Goal: Check status: Check status

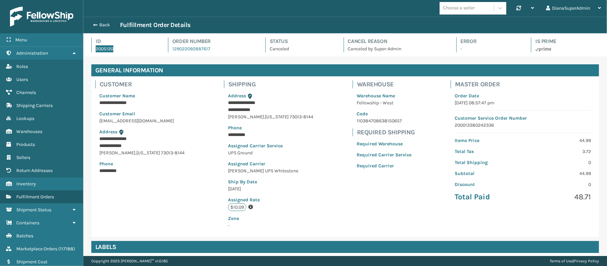
scroll to position [15, 523]
click at [37, 199] on span "Fulfillment Orders" at bounding box center [35, 197] width 38 height 6
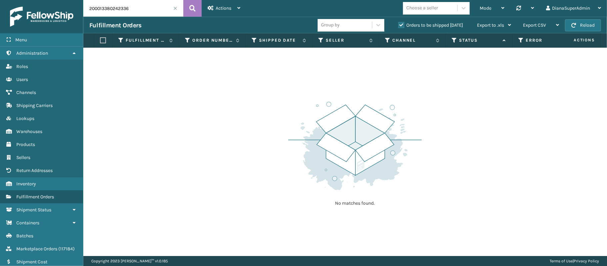
click at [174, 11] on input "200013380242336" at bounding box center [133, 8] width 100 height 17
click at [176, 8] on span at bounding box center [175, 8] width 4 height 4
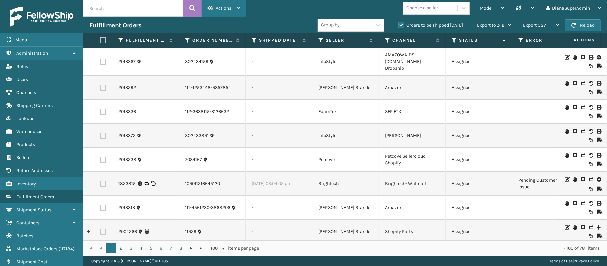
click at [222, 8] on span "Actions" at bounding box center [224, 8] width 16 height 6
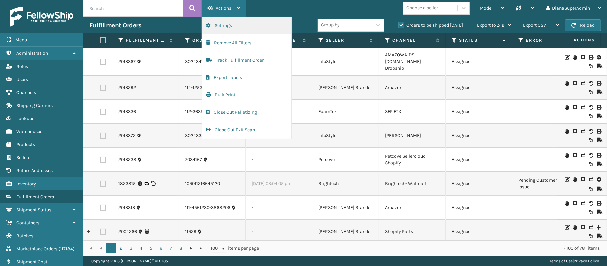
click at [234, 32] on button "Settings" at bounding box center [246, 25] width 89 height 17
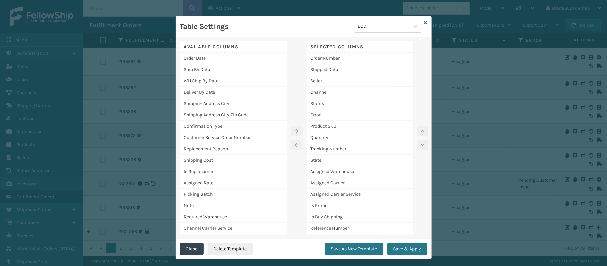
click at [424, 23] on div "Table Settings EOD" at bounding box center [303, 26] width 255 height 21
click at [424, 23] on icon at bounding box center [425, 22] width 3 height 5
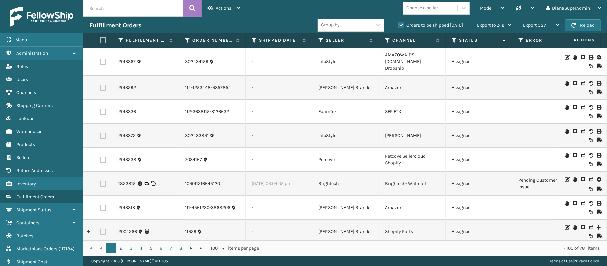
click at [553, 44] on span "Actions" at bounding box center [576, 40] width 46 height 11
click at [468, 0] on div "Mode Regular Mode Picking Mode Labeling Mode Palletizing Mode Exit Scan Mode Ch…" at bounding box center [426, 8] width 361 height 17
click at [46, 248] on span "Marketplace Orders" at bounding box center [36, 249] width 41 height 6
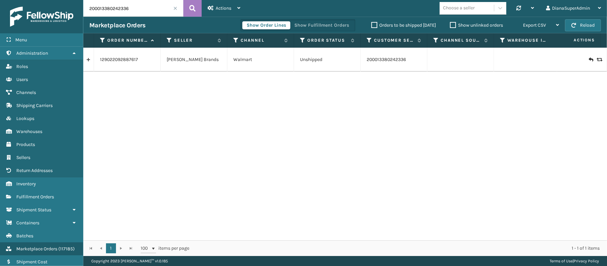
click at [139, 3] on input "200013380242336" at bounding box center [133, 8] width 100 height 17
paste input "7031061"
type input "7031061"
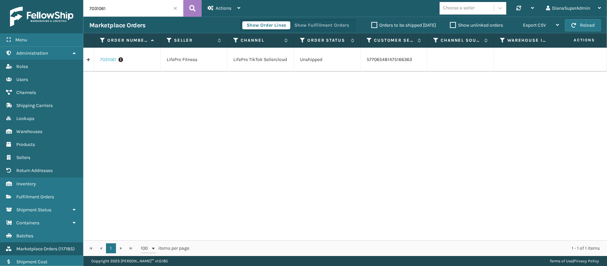
click at [107, 62] on link "7031061" at bounding box center [108, 59] width 16 height 7
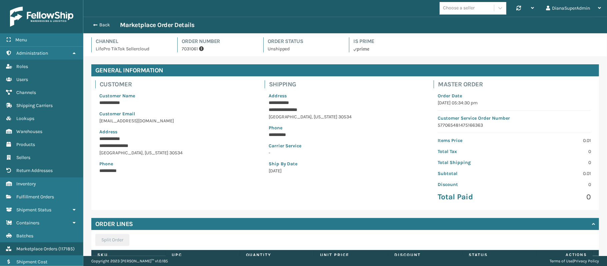
scroll to position [67, 0]
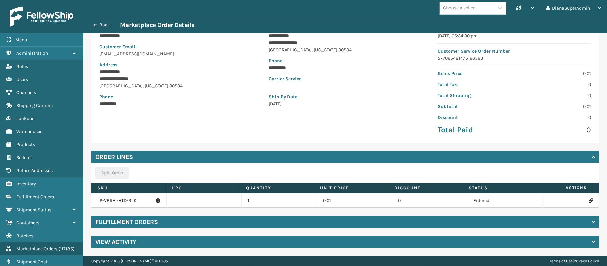
click at [127, 224] on h4 "Fulfillment Orders" at bounding box center [126, 222] width 62 height 8
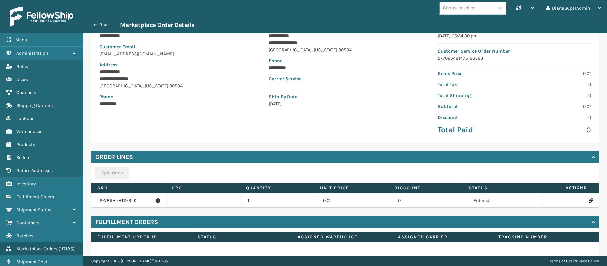
click at [127, 224] on h4 "Fulfillment Orders" at bounding box center [126, 222] width 62 height 8
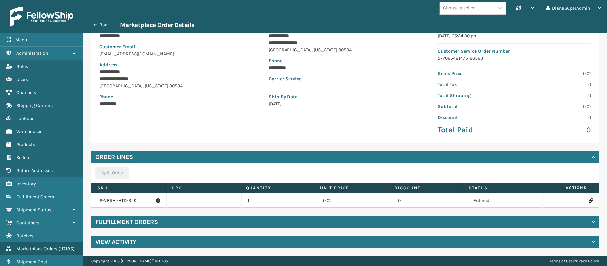
click at [245, 243] on div "View Activity" at bounding box center [345, 242] width 508 height 12
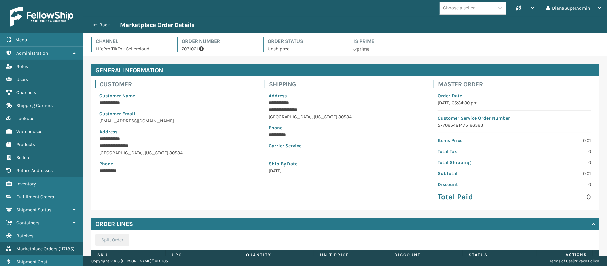
click at [184, 48] on p "7031061" at bounding box center [219, 48] width 74 height 7
click at [71, 51] on link "Administration" at bounding box center [41, 53] width 83 height 13
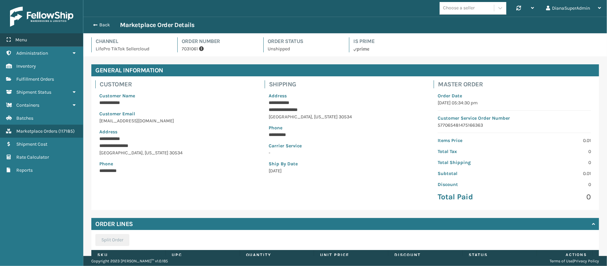
click at [26, 38] on span "Menu" at bounding box center [21, 40] width 12 height 6
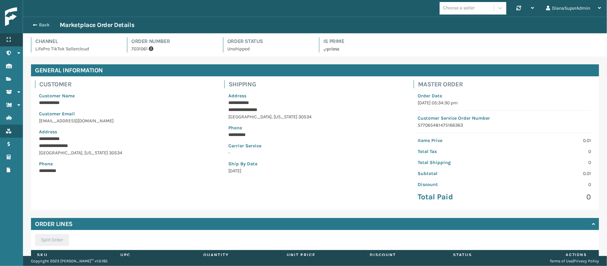
click at [16, 37] on div "Menu" at bounding box center [11, 39] width 23 height 13
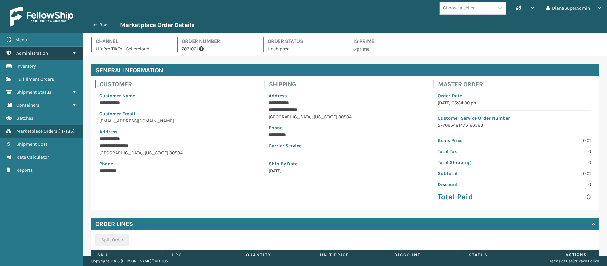
click at [75, 51] on icon at bounding box center [74, 53] width 5 height 5
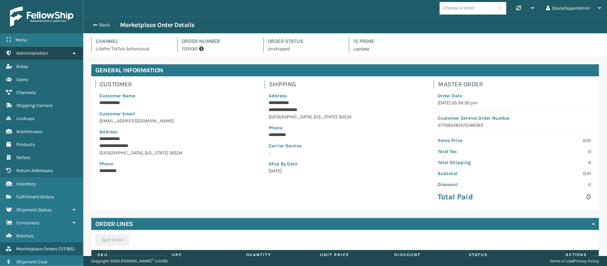
click at [75, 55] on icon at bounding box center [74, 53] width 5 height 5
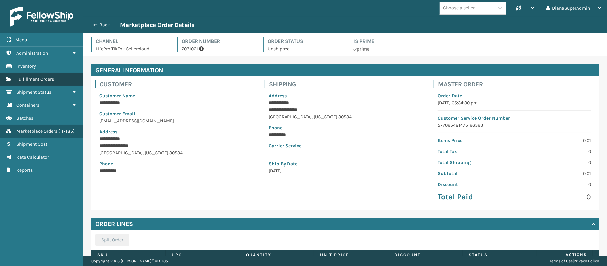
click at [67, 83] on link "Fulfillment Orders" at bounding box center [41, 79] width 83 height 13
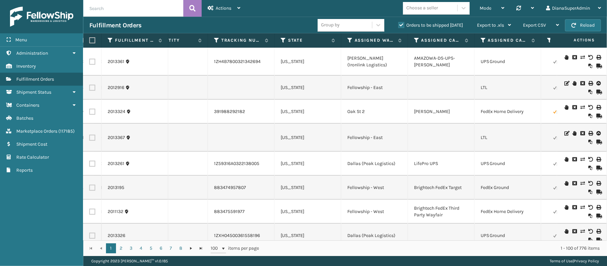
scroll to position [0, 511]
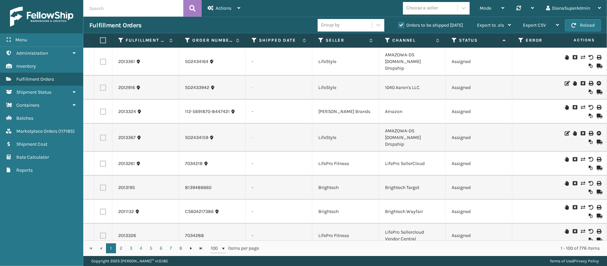
click at [150, 14] on input "text" at bounding box center [133, 8] width 100 height 17
click at [460, 5] on icon at bounding box center [463, 8] width 7 height 7
click at [455, 8] on div "Choose a seller" at bounding box center [430, 8] width 54 height 11
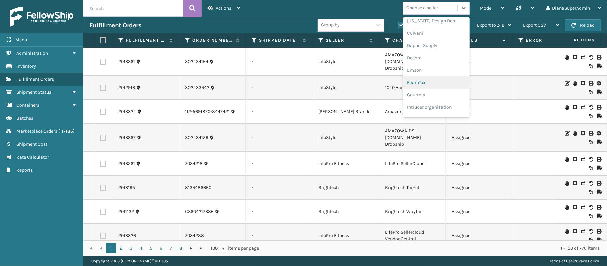
click at [341, 3] on div "Mode Regular Mode Picking Mode Labeling Mode Palletizing Mode Exit Scan Mode op…" at bounding box center [426, 8] width 361 height 17
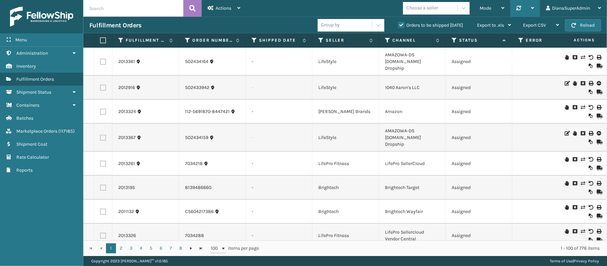
click at [526, 9] on div at bounding box center [525, 8] width 18 height 17
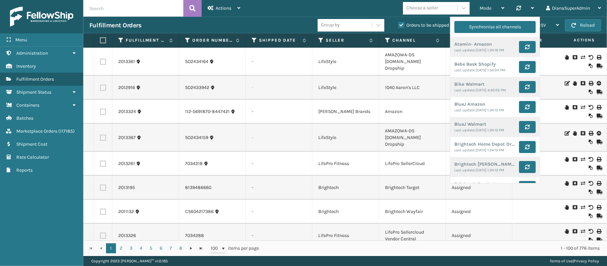
click at [323, 11] on div "Mode Regular Mode Picking Mode Labeling Mode Palletizing Mode Exit Scan Mode Ch…" at bounding box center [426, 8] width 361 height 17
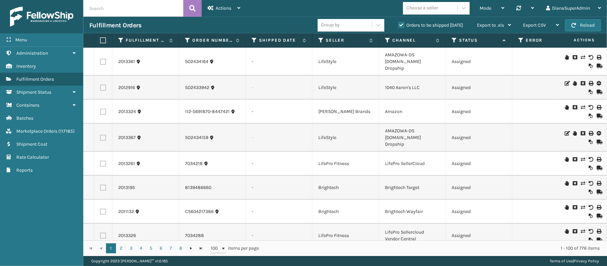
click at [365, 24] on div "Group by" at bounding box center [345, 25] width 54 height 11
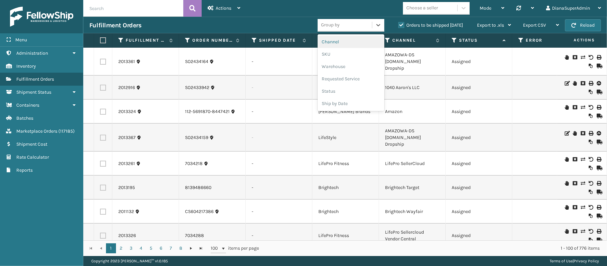
click at [372, 2] on div "Mode Regular Mode Picking Mode Labeling Mode Palletizing Mode Exit Scan Mode Ch…" at bounding box center [426, 8] width 361 height 17
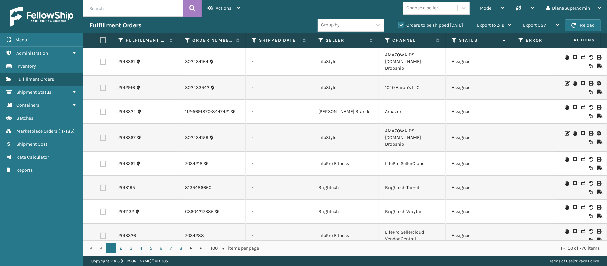
click at [402, 26] on label "Orders to be shipped [DATE]" at bounding box center [430, 25] width 65 height 6
click at [399, 26] on input "Orders to be shipped [DATE]" at bounding box center [398, 23] width 0 height 4
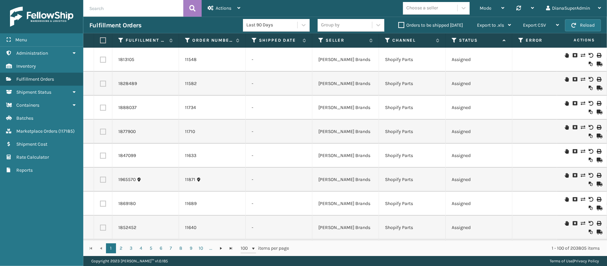
click at [402, 26] on label "Orders to be shipped [DATE]" at bounding box center [430, 25] width 65 height 6
click at [399, 26] on input "Orders to be shipped [DATE]" at bounding box center [398, 23] width 0 height 4
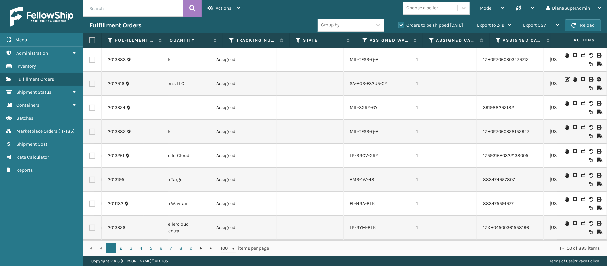
scroll to position [0, 235]
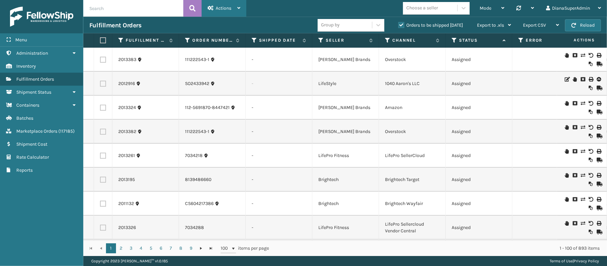
click at [222, 3] on div "Actions" at bounding box center [224, 8] width 33 height 17
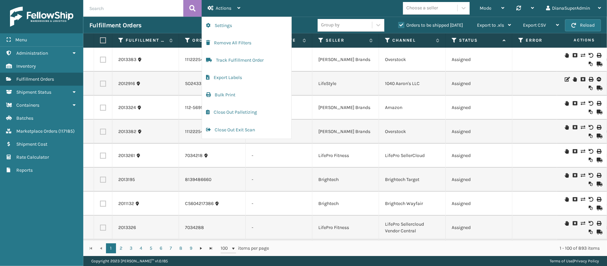
click at [280, 3] on div "Mode Regular Mode Picking Mode Labeling Mode Palletizing Mode Exit Scan Mode Ch…" at bounding box center [426, 8] width 361 height 17
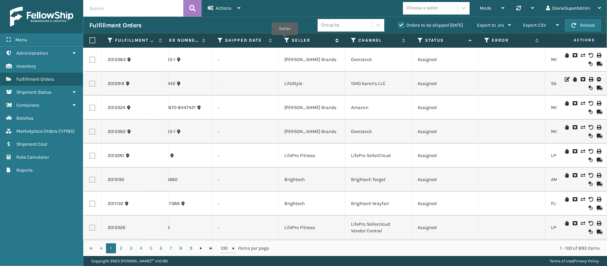
click at [285, 40] on icon at bounding box center [286, 40] width 5 height 6
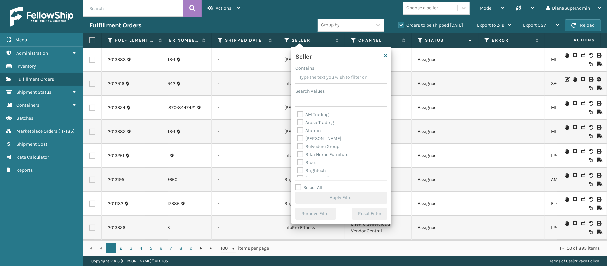
click at [301, 130] on label "Atamin" at bounding box center [308, 131] width 23 height 6
click at [298, 130] on input "Atamin" at bounding box center [297, 129] width 0 height 4
checkbox input "true"
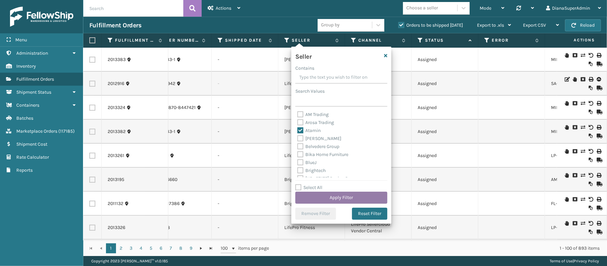
click at [350, 199] on button "Apply Filter" at bounding box center [341, 198] width 92 height 12
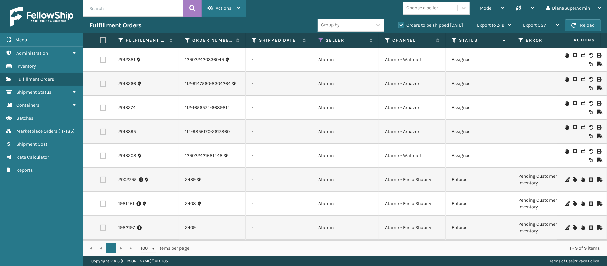
click at [229, 9] on span "Actions" at bounding box center [224, 8] width 16 height 6
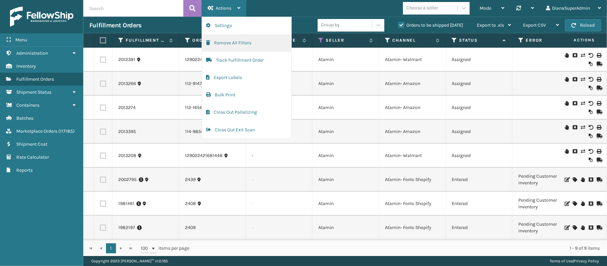
click at [233, 39] on button "Remove All Filters" at bounding box center [246, 42] width 89 height 17
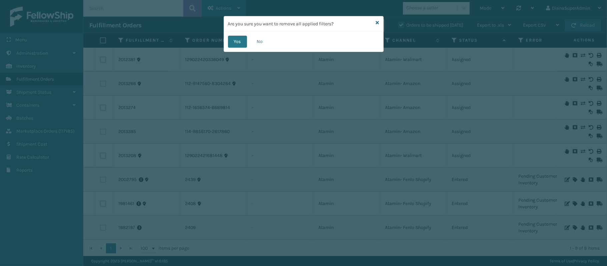
click at [233, 39] on button "Yes" at bounding box center [237, 42] width 19 height 12
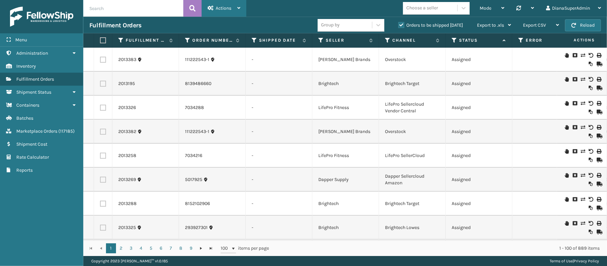
click at [246, 2] on div "Actions Settings Remove All Filters Track Fulfillment Order Export Labels Bulk …" at bounding box center [224, 8] width 45 height 17
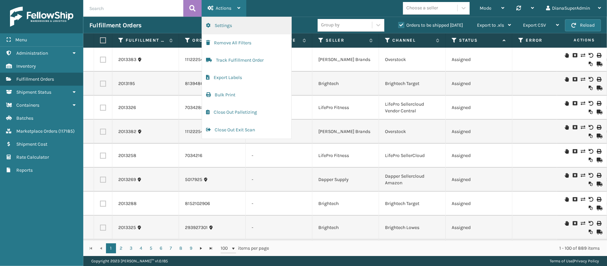
click at [235, 29] on button "Settings" at bounding box center [246, 25] width 89 height 17
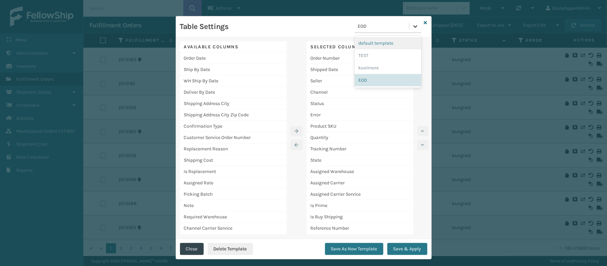
click at [413, 27] on icon at bounding box center [415, 26] width 4 height 2
click at [310, 27] on div "Table Settings EOD" at bounding box center [300, 28] width 241 height 17
click at [424, 22] on icon at bounding box center [425, 22] width 3 height 5
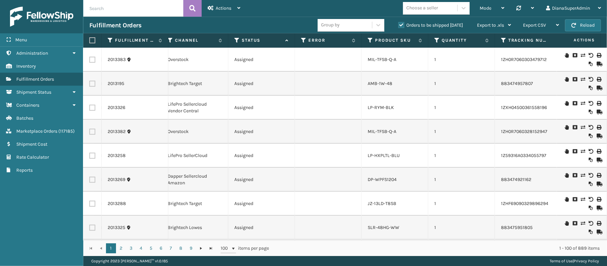
scroll to position [0, 78]
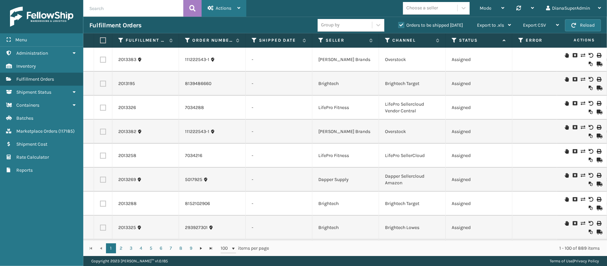
click at [242, 14] on div "Actions Settings Remove All Filters Track Fulfillment Order Export Labels Bulk …" at bounding box center [224, 8] width 45 height 17
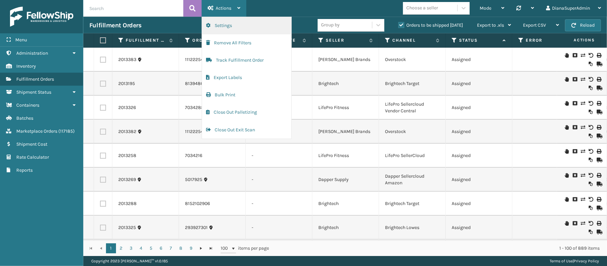
click at [239, 26] on button "Settings" at bounding box center [246, 25] width 89 height 17
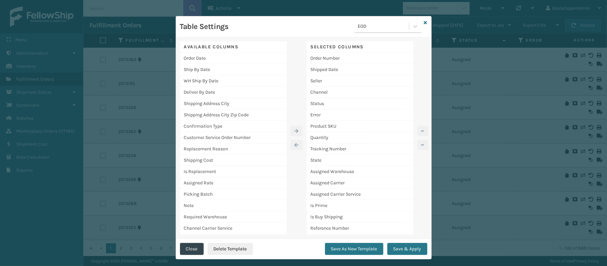
click at [405, 256] on div "Save As New Template Save & Apply" at bounding box center [376, 251] width 102 height 16
click at [242, 95] on div "Deliver By Date" at bounding box center [233, 92] width 107 height 11
click at [424, 21] on icon at bounding box center [425, 22] width 3 height 5
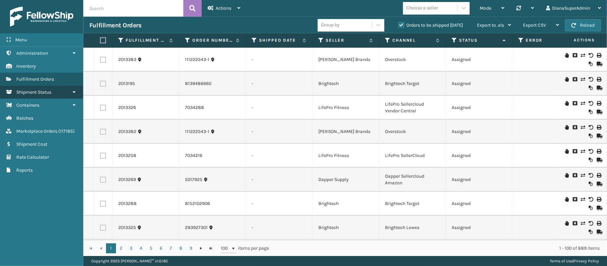
click at [53, 96] on link "Shipment Status" at bounding box center [41, 92] width 83 height 13
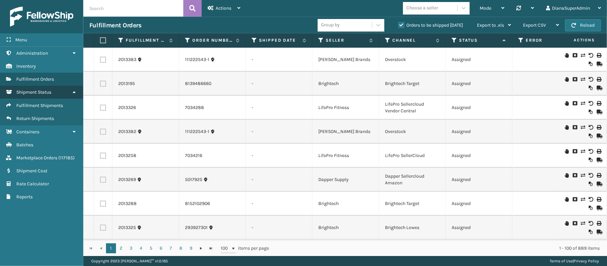
click at [53, 96] on link "Shipment Status" at bounding box center [41, 92] width 83 height 13
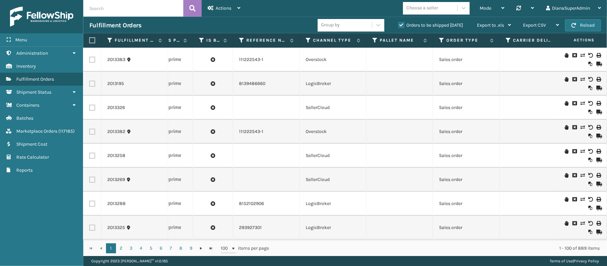
scroll to position [0, 1108]
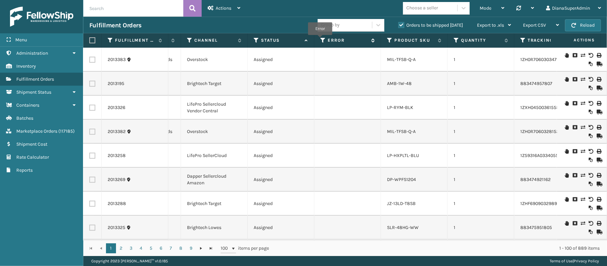
click at [320, 40] on icon at bounding box center [322, 40] width 5 height 6
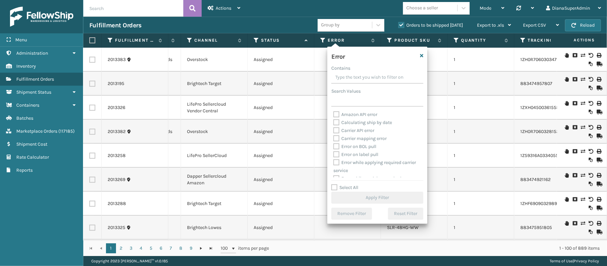
click at [334, 189] on label "Select All" at bounding box center [344, 188] width 27 height 6
click at [334, 184] on input "Select All" at bounding box center [381, 184] width 100 height 1
checkbox input "true"
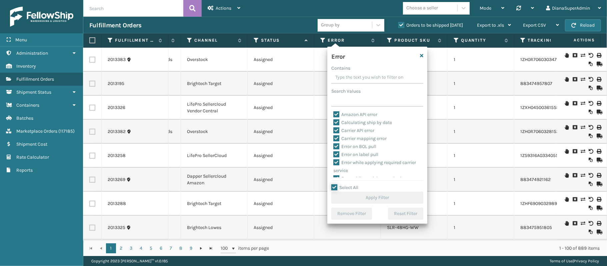
checkbox input "true"
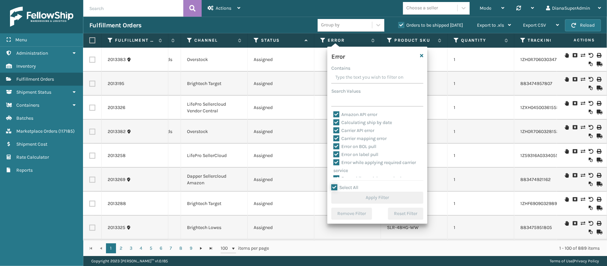
checkbox input "true"
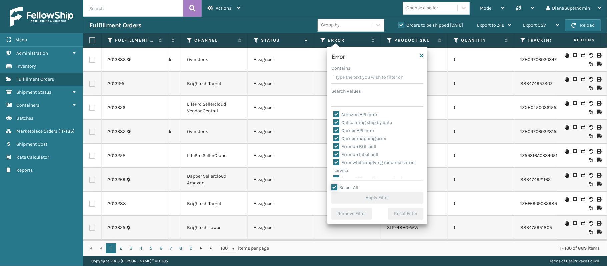
checkbox input "true"
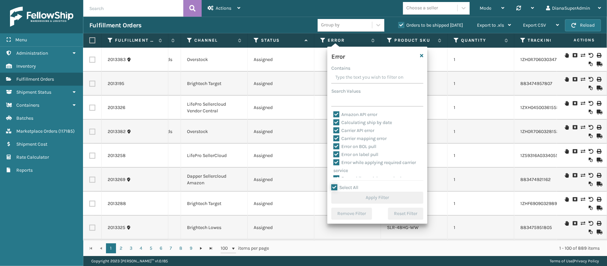
checkbox input "true"
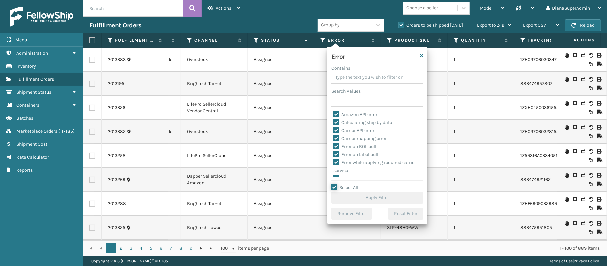
checkbox input "true"
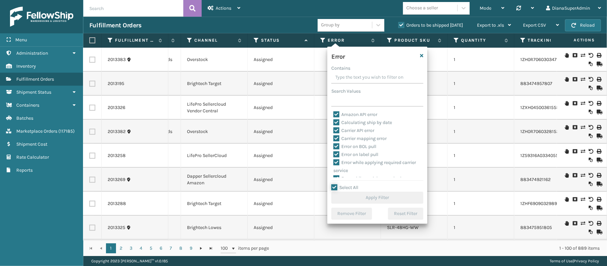
checkbox input "true"
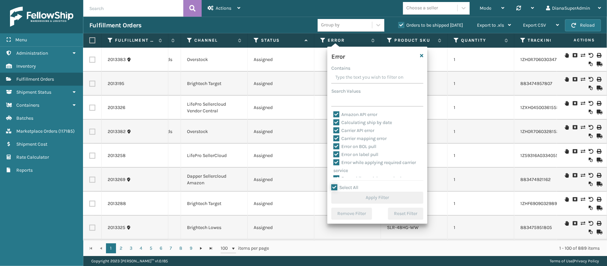
checkbox input "true"
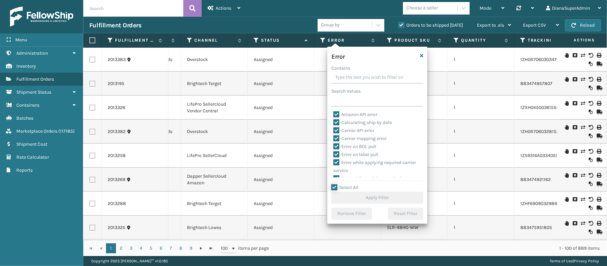
checkbox input "true"
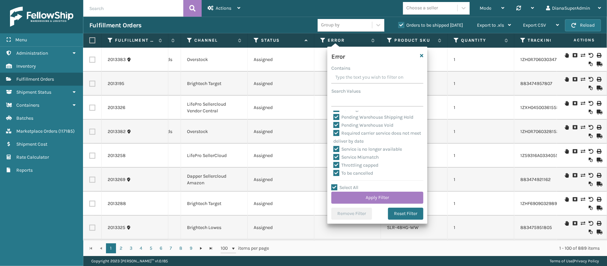
click at [335, 124] on label "Pending Warehouse Void" at bounding box center [363, 125] width 60 height 6
click at [334, 124] on input "Pending Warehouse Void" at bounding box center [333, 123] width 0 height 4
checkbox input "false"
click at [333, 147] on div "Amazon API error Calculating ship by date Carrier API error Carrier mapping err…" at bounding box center [377, 144] width 92 height 67
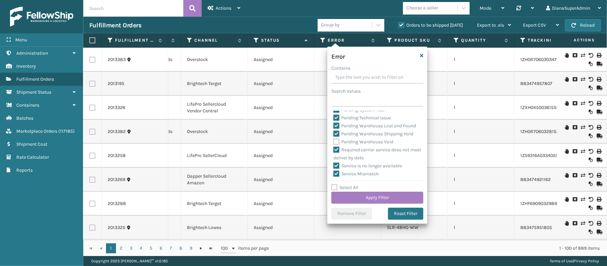
click at [336, 137] on label "Pending Warehouse Shipping Hold" at bounding box center [373, 134] width 80 height 6
click at [334, 134] on input "Pending Warehouse Shipping Hold" at bounding box center [333, 132] width 0 height 4
checkbox input "false"
click at [336, 129] on label "Pending Warehouse Lost and Found" at bounding box center [374, 126] width 83 height 6
click at [334, 126] on input "Pending Warehouse Lost and Found" at bounding box center [333, 124] width 0 height 4
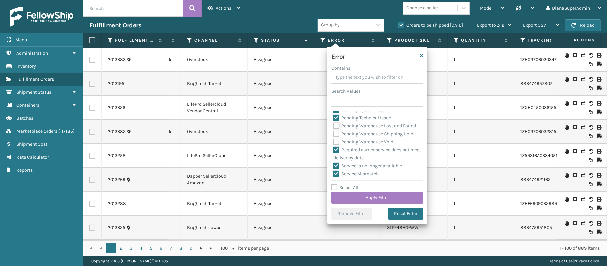
checkbox input "false"
click at [335, 140] on label "Pending Technical Issue" at bounding box center [362, 137] width 58 height 6
click at [334, 138] on input "Pending Technical Issue" at bounding box center [333, 135] width 0 height 4
checkbox input "false"
click at [337, 132] on label "Pending System Test" at bounding box center [358, 129] width 51 height 6
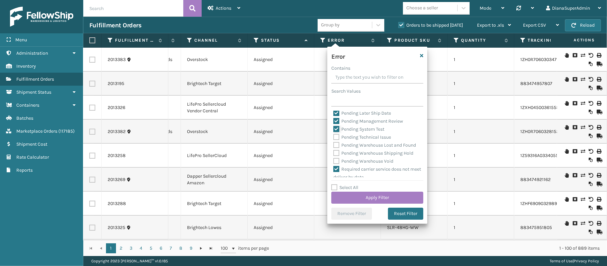
click at [334, 130] on input "Pending System Test" at bounding box center [333, 127] width 0 height 4
checkbox input "false"
click at [334, 136] on label "Pending Management Review" at bounding box center [368, 133] width 70 height 6
click at [334, 134] on input "Pending Management Review" at bounding box center [333, 131] width 0 height 4
checkbox input "false"
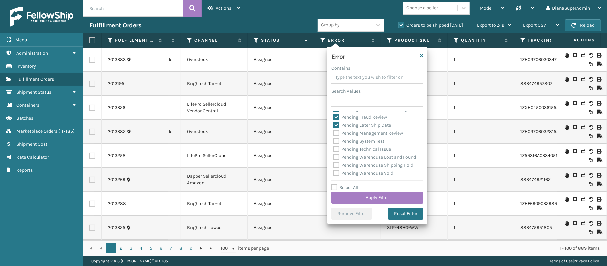
click at [335, 128] on label "Pending Later Ship Date" at bounding box center [362, 125] width 58 height 6
click at [334, 126] on input "Pending Later Ship Date" at bounding box center [333, 123] width 0 height 4
checkbox input "false"
click at [336, 132] on label "Pending Fraud Review" at bounding box center [360, 129] width 54 height 6
click at [334, 129] on input "Pending Fraud Review" at bounding box center [333, 127] width 0 height 4
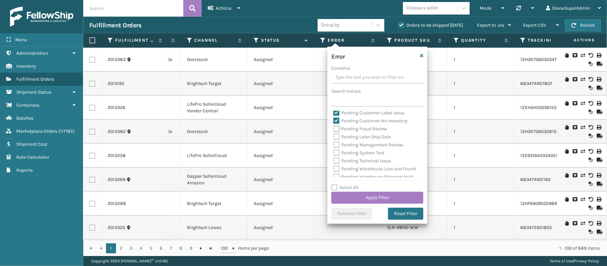
checkbox input "false"
click at [336, 124] on label "Pending Customer No Inventory" at bounding box center [370, 121] width 74 height 6
click at [334, 121] on input "Pending Customer No Inventory" at bounding box center [333, 119] width 0 height 4
checkbox input "false"
click at [337, 116] on label "Pending Customer Label Issue" at bounding box center [368, 113] width 71 height 6
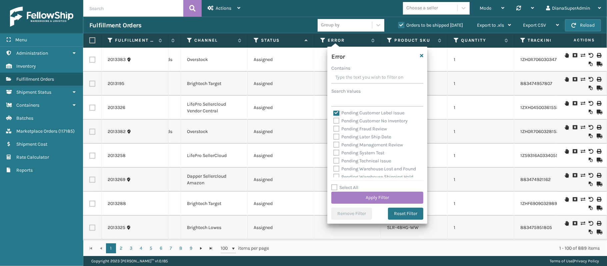
click at [334, 113] on input "Pending Customer Label Issue" at bounding box center [333, 111] width 0 height 4
checkbox input "false"
click at [336, 139] on label "Pending Customer Expensive Service" at bounding box center [375, 141] width 85 height 6
click at [334, 139] on input "Pending Customer Expensive Service" at bounding box center [333, 139] width 0 height 4
checkbox input "false"
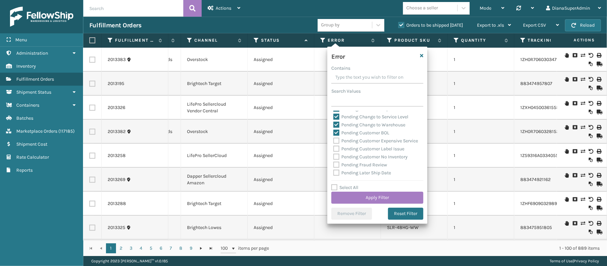
click at [337, 132] on label "Pending Customer BOL" at bounding box center [361, 133] width 56 height 6
click at [334, 132] on input "Pending Customer BOL" at bounding box center [333, 131] width 0 height 4
checkbox input "false"
click at [337, 124] on label "Pending Change to Warehouse" at bounding box center [369, 125] width 72 height 6
click at [334, 124] on input "Pending Change to Warehouse" at bounding box center [333, 123] width 0 height 4
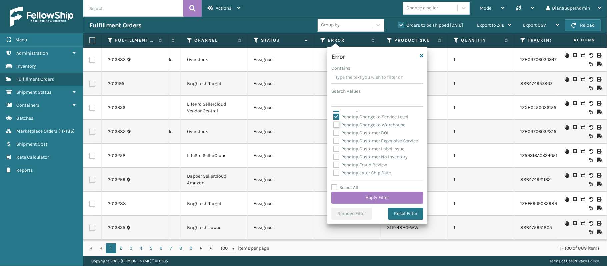
checkbox input "false"
click at [337, 117] on label "Pending Change to Service Level" at bounding box center [370, 117] width 75 height 6
click at [334, 117] on input "Pending Change to Service Level" at bounding box center [333, 115] width 0 height 4
checkbox input "false"
click at [335, 160] on label "Pending Carrier Pickup" at bounding box center [361, 161] width 56 height 6
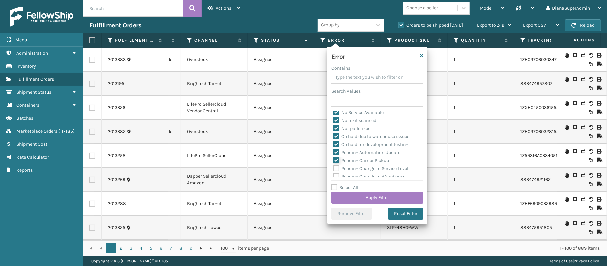
click at [334, 160] on input "Pending Carrier Pickup" at bounding box center [333, 159] width 0 height 4
checkbox input "false"
click at [336, 154] on label "Pending Automation Update" at bounding box center [366, 153] width 67 height 6
click at [334, 153] on input "Pending Automation Update" at bounding box center [333, 151] width 0 height 4
checkbox input "false"
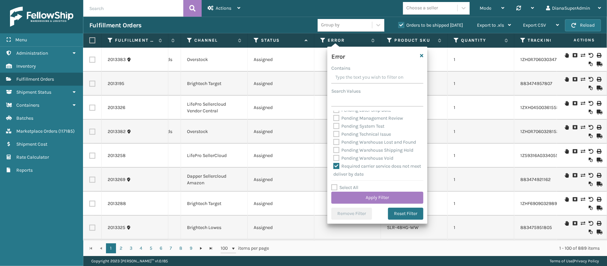
scroll to position [301, 0]
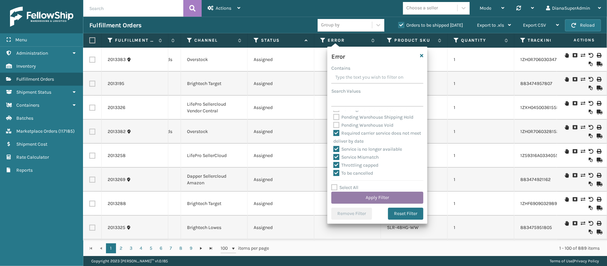
click at [378, 193] on button "Apply Filter" at bounding box center [377, 198] width 92 height 12
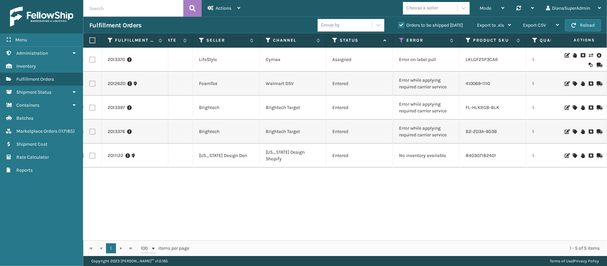
scroll to position [0, 120]
click at [202, 39] on icon at bounding box center [200, 40] width 5 height 6
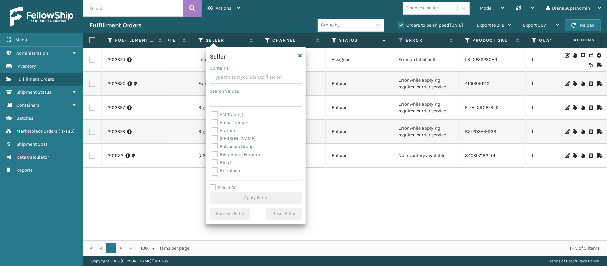
scroll to position [205, 0]
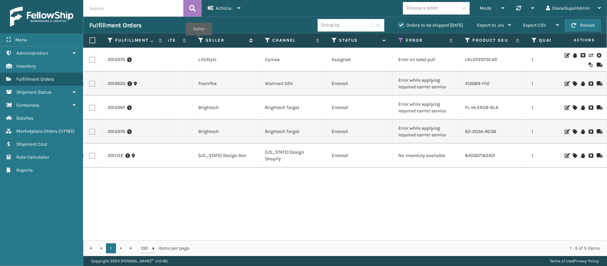
click at [199, 40] on icon at bounding box center [200, 40] width 5 height 6
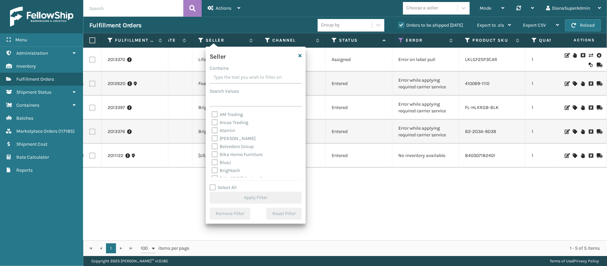
click at [212, 188] on label "Select All" at bounding box center [223, 188] width 27 height 6
click at [212, 184] on input "Select All" at bounding box center [260, 184] width 100 height 1
checkbox input "true"
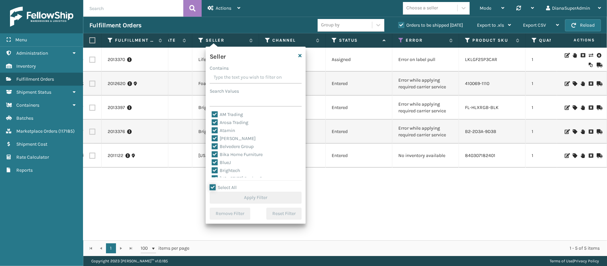
checkbox input "true"
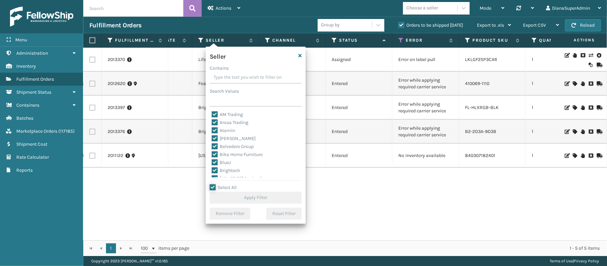
checkbox input "true"
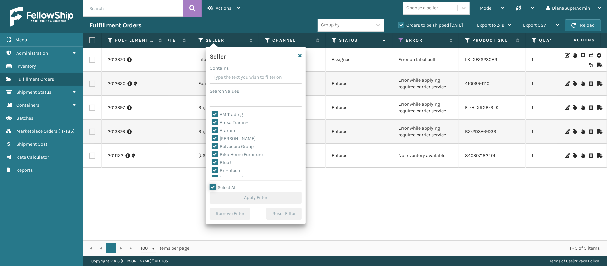
checkbox input "true"
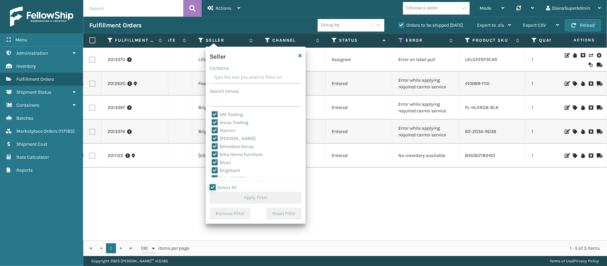
checkbox input "true"
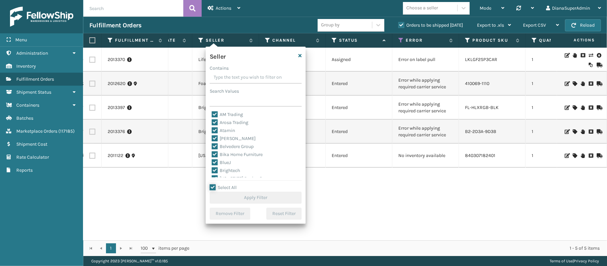
checkbox input "true"
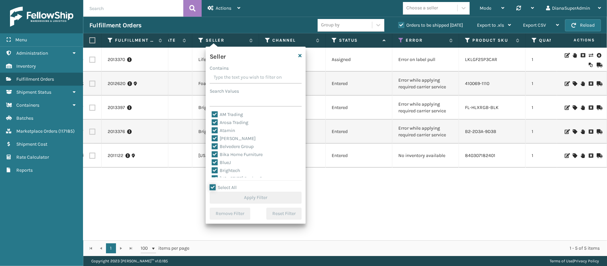
checkbox input "true"
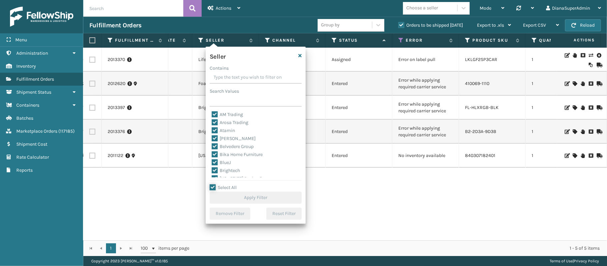
checkbox input "true"
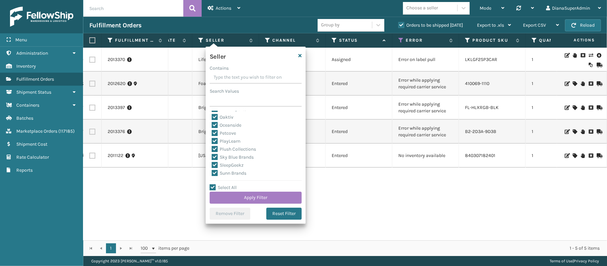
click at [216, 165] on label "SleepGeekz" at bounding box center [228, 165] width 32 height 6
click at [212, 165] on input "SleepGeekz" at bounding box center [212, 163] width 0 height 4
checkbox input "false"
click at [275, 201] on button "Apply Filter" at bounding box center [256, 198] width 92 height 12
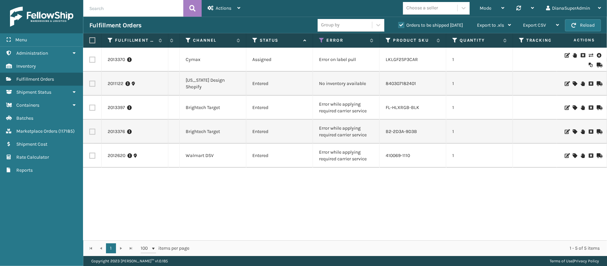
scroll to position [0, 213]
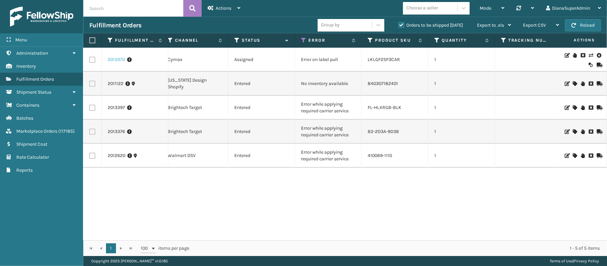
click at [119, 58] on link "2013370" at bounding box center [116, 59] width 17 height 7
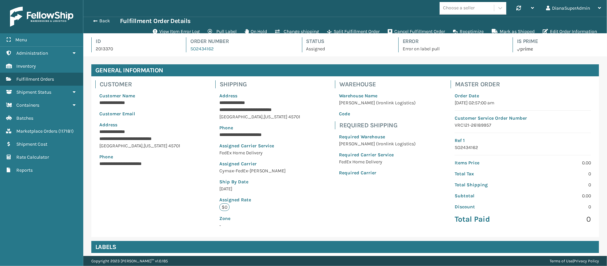
scroll to position [15, 523]
drag, startPoint x: 443, startPoint y: 49, endPoint x: 388, endPoint y: 51, distance: 55.3
click at [388, 51] on div "Id 2013370 Order Number SO2434162 Status Assigned Error Error on label pull Is …" at bounding box center [345, 46] width 508 height 19
click at [438, 49] on p "Error on label pull" at bounding box center [452, 48] width 98 height 7
drag, startPoint x: 438, startPoint y: 49, endPoint x: 399, endPoint y: 47, distance: 38.4
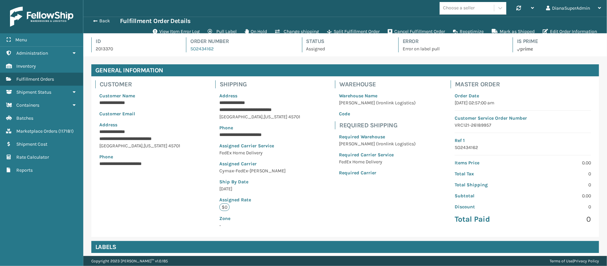
click at [403, 47] on p "Error on label pull" at bounding box center [452, 48] width 98 height 7
drag, startPoint x: 399, startPoint y: 47, endPoint x: 438, endPoint y: 47, distance: 38.3
click at [438, 47] on p "Error on label pull" at bounding box center [452, 48] width 98 height 7
copy p "Error on label pull"
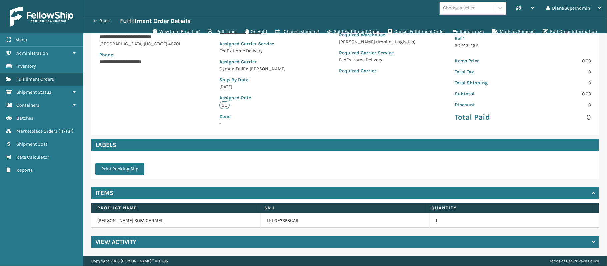
scroll to position [0, 0]
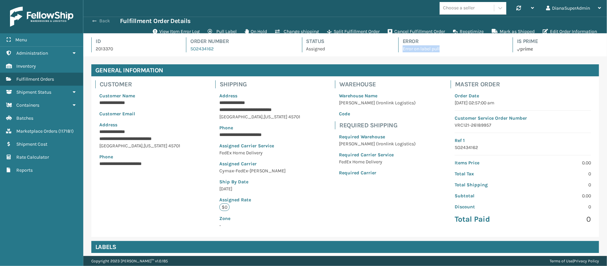
click at [94, 19] on span "button" at bounding box center [94, 21] width 4 height 5
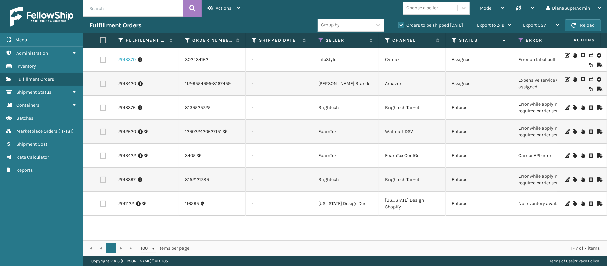
click at [128, 62] on link "2013370" at bounding box center [126, 59] width 17 height 7
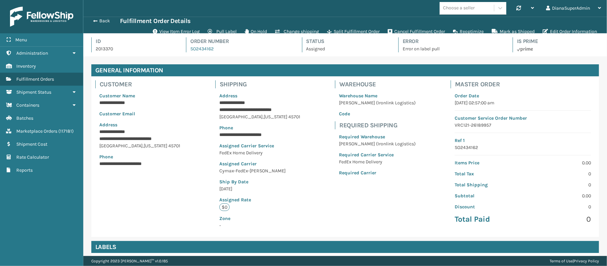
scroll to position [15, 523]
click at [446, 51] on p "Error on label pull" at bounding box center [452, 48] width 98 height 7
click at [98, 24] on button "Back" at bounding box center [104, 21] width 31 height 6
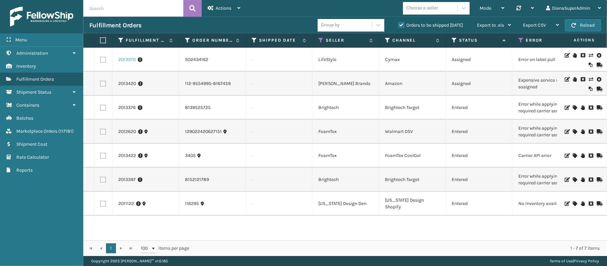
click at [129, 59] on link "2013370" at bounding box center [126, 59] width 17 height 7
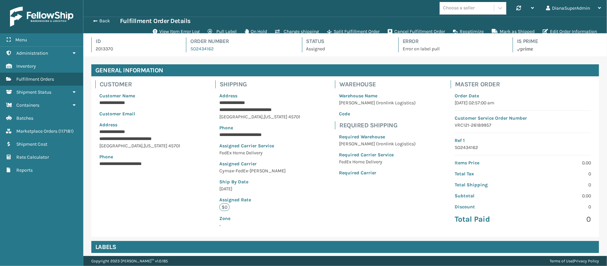
scroll to position [15, 523]
drag, startPoint x: 462, startPoint y: 50, endPoint x: 398, endPoint y: 53, distance: 64.1
click at [398, 53] on div "Id 2013370 Order Number SO2434162 Status Assigned Error Error on label pull Is …" at bounding box center [345, 46] width 508 height 19
copy p "Error on label pull"
